Goal: Book appointment/travel/reservation

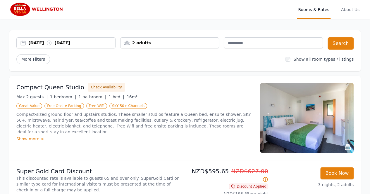
click at [207, 43] on div "2 adults" at bounding box center [169, 43] width 98 height 6
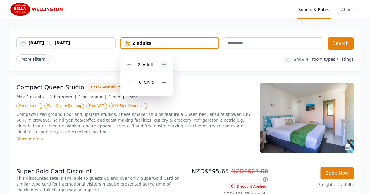
click at [165, 62] on div at bounding box center [164, 65] width 8 height 8
click at [130, 65] on icon at bounding box center [128, 65] width 3 height 0
click at [163, 85] on div at bounding box center [164, 82] width 8 height 8
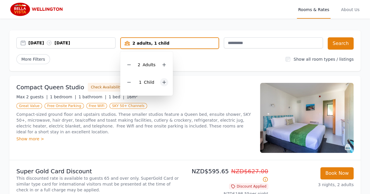
click at [163, 85] on div at bounding box center [164, 82] width 8 height 8
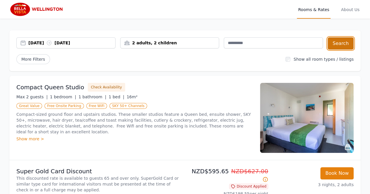
click at [336, 46] on button "Search" at bounding box center [340, 43] width 26 height 12
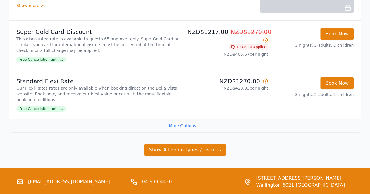
scroll to position [140, 0]
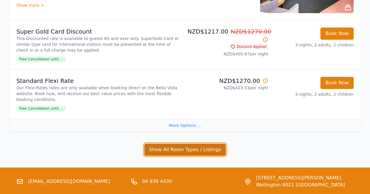
click at [183, 149] on button "Show All Room Types / Listings" at bounding box center [185, 150] width 82 height 12
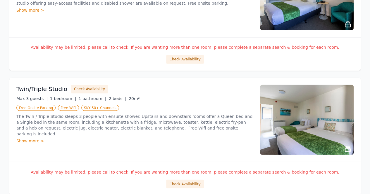
scroll to position [525, 0]
